Goal: Find specific page/section: Find specific page/section

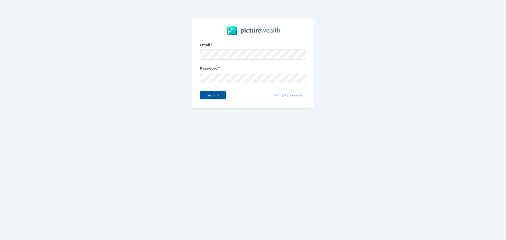
click at [214, 94] on span "Sign in" at bounding box center [213, 95] width 17 height 4
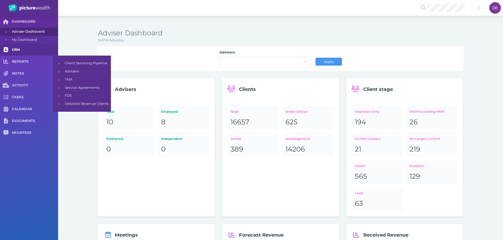
click at [32, 50] on span "CRM" at bounding box center [35, 50] width 46 height 4
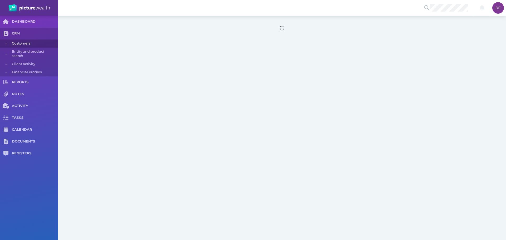
select select "25"
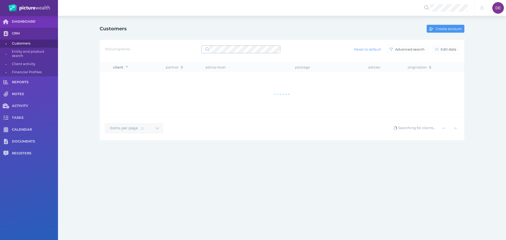
click at [226, 53] on span at bounding box center [241, 49] width 79 height 8
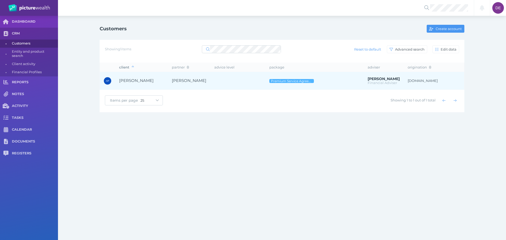
click at [159, 78] on span "[PERSON_NAME]" at bounding box center [141, 81] width 45 height 6
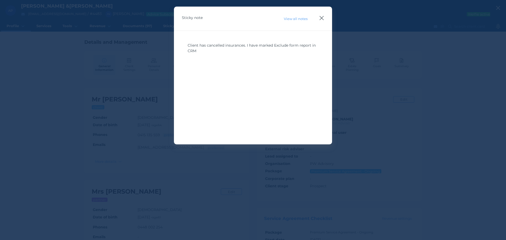
click at [320, 17] on icon "button" at bounding box center [321, 18] width 5 height 7
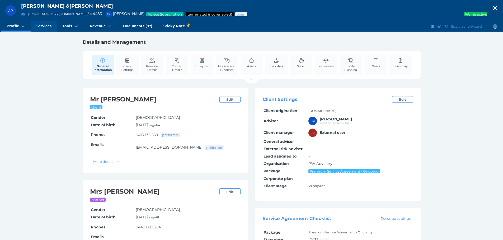
click at [40, 27] on span "Services" at bounding box center [43, 26] width 15 height 4
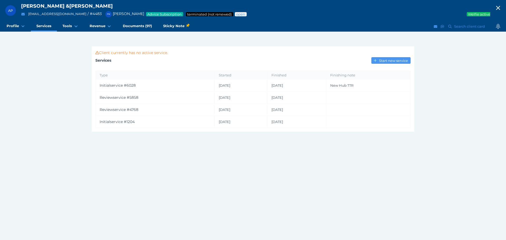
click at [71, 88] on div "AP [PERSON_NAME] & [PERSON_NAME] [EMAIL_ADDRESS][DOMAIN_NAME] / # 4483 PM [PERS…" at bounding box center [253, 120] width 506 height 240
click at [37, 49] on div "AP [PERSON_NAME] & [PERSON_NAME] [EMAIL_ADDRESS][DOMAIN_NAME] / # 4483 PM [PERS…" at bounding box center [253, 120] width 506 height 240
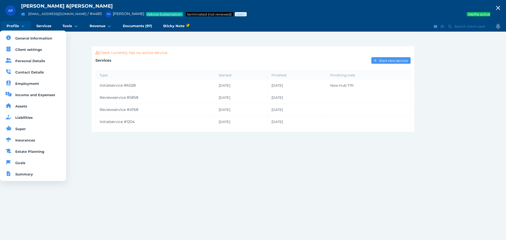
click at [17, 27] on span "Profile" at bounding box center [13, 26] width 12 height 4
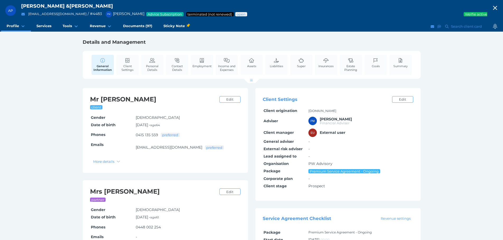
click at [490, 94] on div "AP [PERSON_NAME] & [PERSON_NAME] [EMAIL_ADDRESS][DOMAIN_NAME] / # 4483 PM [PERS…" at bounding box center [251, 166] width 503 height 332
